Goal: Transaction & Acquisition: Subscribe to service/newsletter

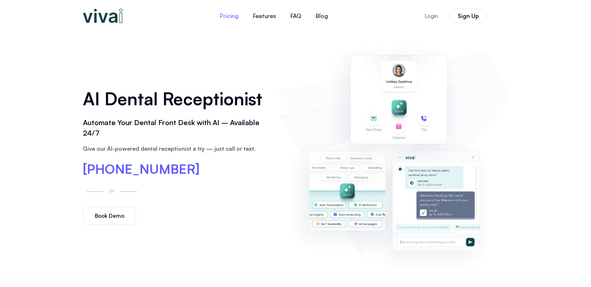
click at [231, 15] on link "Pricing" at bounding box center [229, 15] width 33 height 17
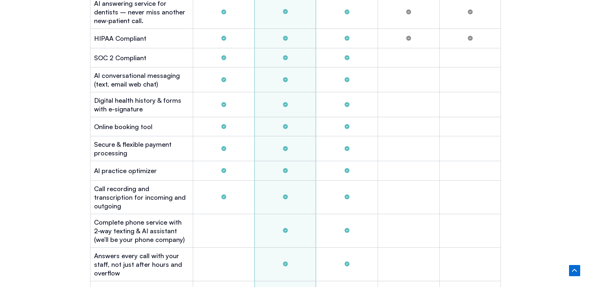
scroll to position [2033, 0]
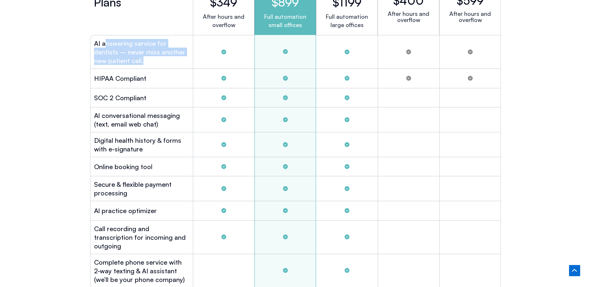
drag, startPoint x: 107, startPoint y: 42, endPoint x: 148, endPoint y: 58, distance: 44.2
click at [148, 58] on h2 "AI answering service for dentists – never miss another new‑patient call." at bounding box center [141, 52] width 95 height 26
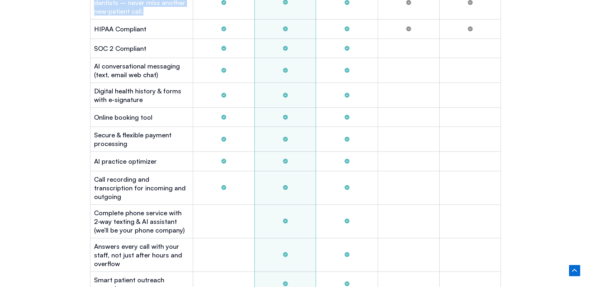
scroll to position [2220, 0]
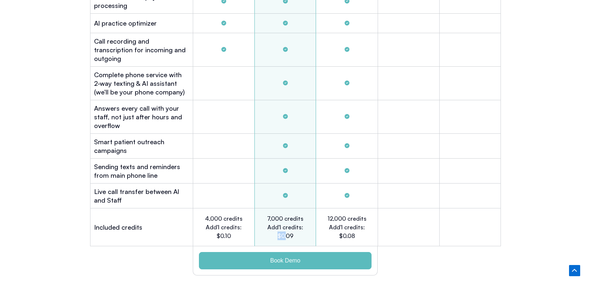
drag, startPoint x: 286, startPoint y: 223, endPoint x: 278, endPoint y: 223, distance: 7.6
click at [278, 223] on h2 "7,000 credits Add'l credits: $0.09" at bounding box center [286, 227] width 40 height 26
drag, startPoint x: 131, startPoint y: 179, endPoint x: 172, endPoint y: 190, distance: 42.4
click at [172, 190] on h2 "Live call transfer between Al and Staff" at bounding box center [141, 195] width 95 height 17
drag, startPoint x: 109, startPoint y: 152, endPoint x: 163, endPoint y: 165, distance: 55.7
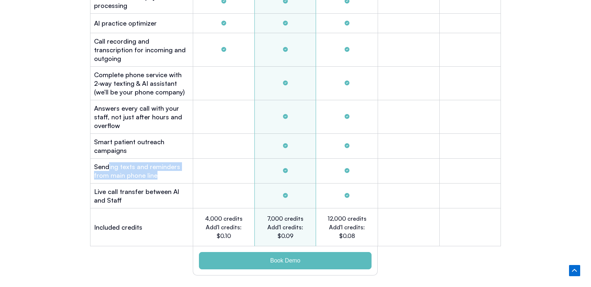
click at [163, 165] on h2 "Sending texts and reminders from main phone line" at bounding box center [141, 170] width 95 height 17
click at [291, 219] on h2 "7,000 credits Add'l credits: $0.09" at bounding box center [286, 227] width 40 height 26
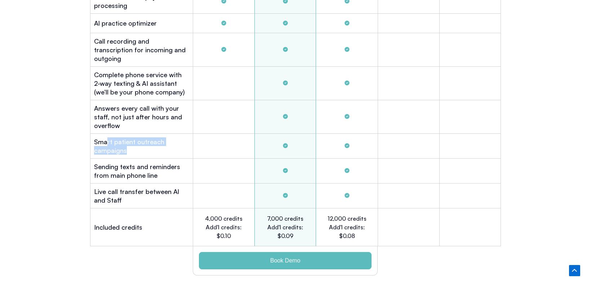
drag, startPoint x: 107, startPoint y: 134, endPoint x: 141, endPoint y: 139, distance: 34.2
click at [141, 139] on h2 "Smart patient outreach campaigns" at bounding box center [141, 145] width 95 height 17
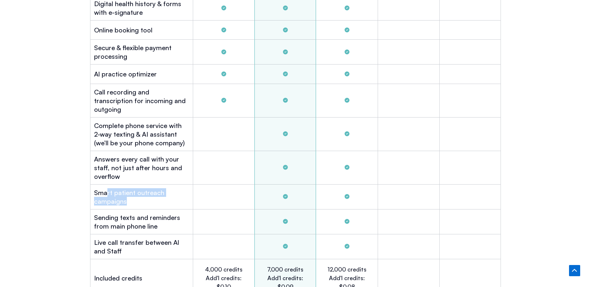
scroll to position [2169, 0]
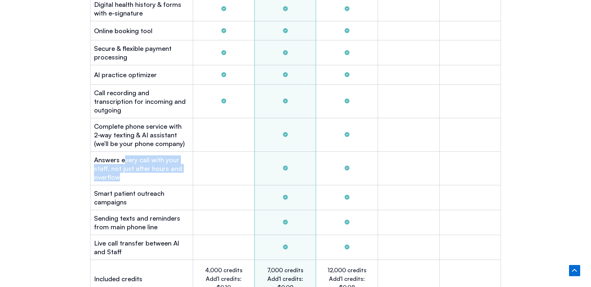
drag, startPoint x: 123, startPoint y: 145, endPoint x: 140, endPoint y: 166, distance: 26.9
click at [140, 166] on h2 "Answers every call with your staff, not just after hours and overflow" at bounding box center [141, 168] width 95 height 26
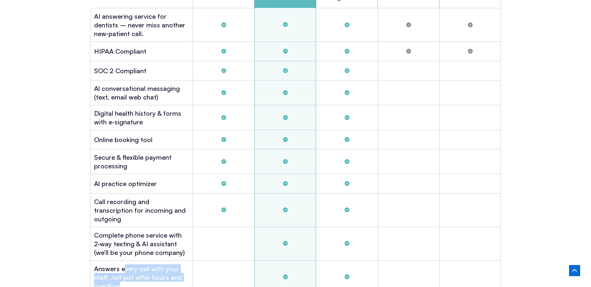
scroll to position [2067, 0]
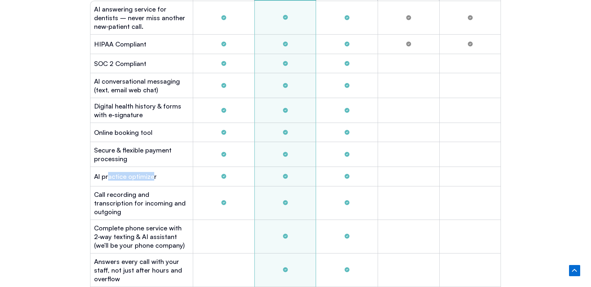
drag, startPoint x: 108, startPoint y: 175, endPoint x: 150, endPoint y: 176, distance: 41.8
click at [150, 176] on h2 "Al practice optimizer" at bounding box center [125, 176] width 63 height 9
drag, startPoint x: 102, startPoint y: 147, endPoint x: 139, endPoint y: 156, distance: 38.7
click at [139, 156] on h2 "Secure & flexible payment processing" at bounding box center [141, 154] width 95 height 17
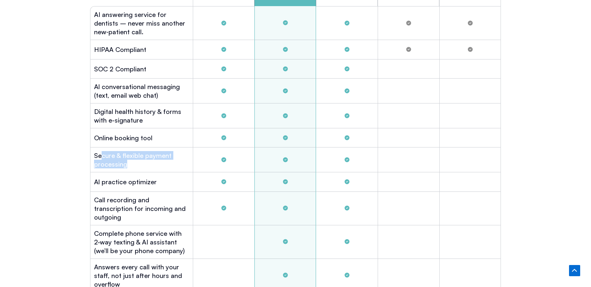
scroll to position [2056, 0]
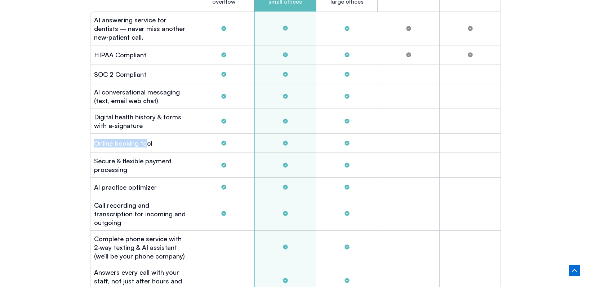
drag, startPoint x: 93, startPoint y: 139, endPoint x: 147, endPoint y: 142, distance: 53.8
click at [147, 142] on div "Online booking tool" at bounding box center [141, 143] width 103 height 19
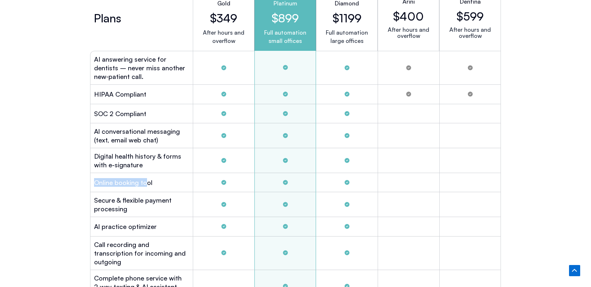
scroll to position [1926, 0]
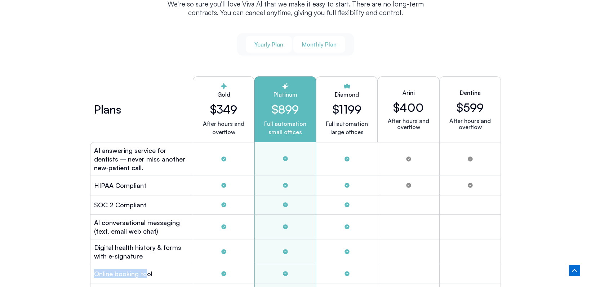
click at [323, 42] on span "Monthly Plan" at bounding box center [319, 44] width 35 height 8
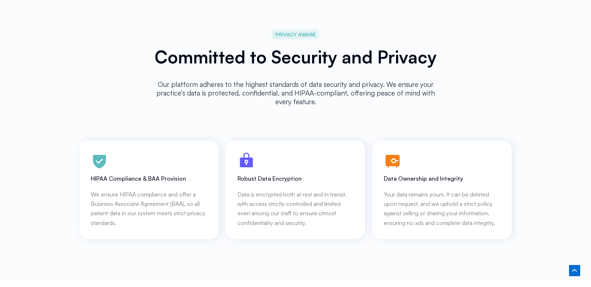
scroll to position [3293, 0]
